Goal: Find specific page/section: Find specific page/section

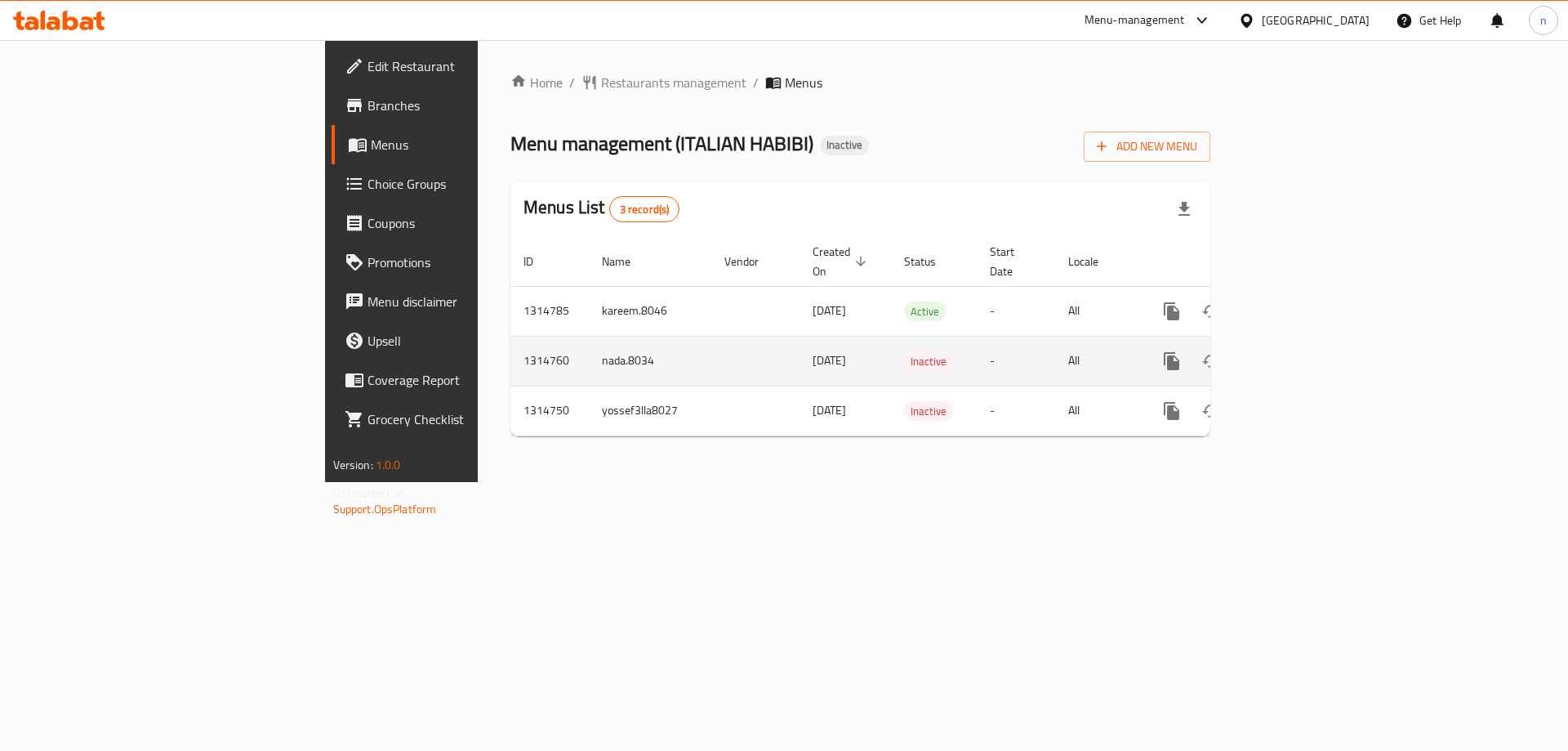
click at [589, 345] on td "nada.8034" at bounding box center [650, 360] width 123 height 50
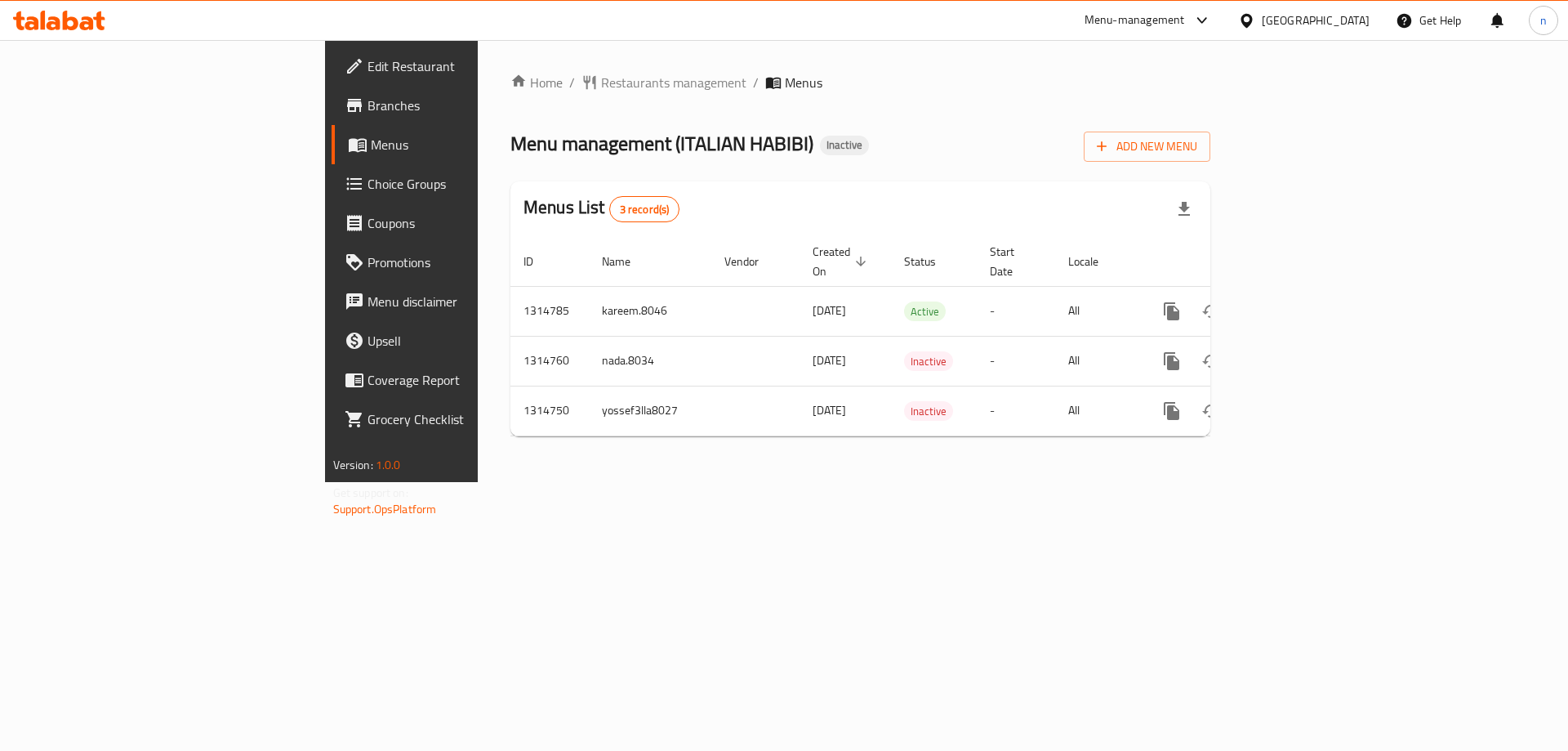
click at [477, 482] on div "Home / Restaurants management / Menus Menu management ( ITALIAN HABIBI ) Inacti…" at bounding box center [859, 260] width 765 height 442
click at [368, 115] on span "Branches" at bounding box center [471, 105] width 207 height 20
